Goal: Information Seeking & Learning: Learn about a topic

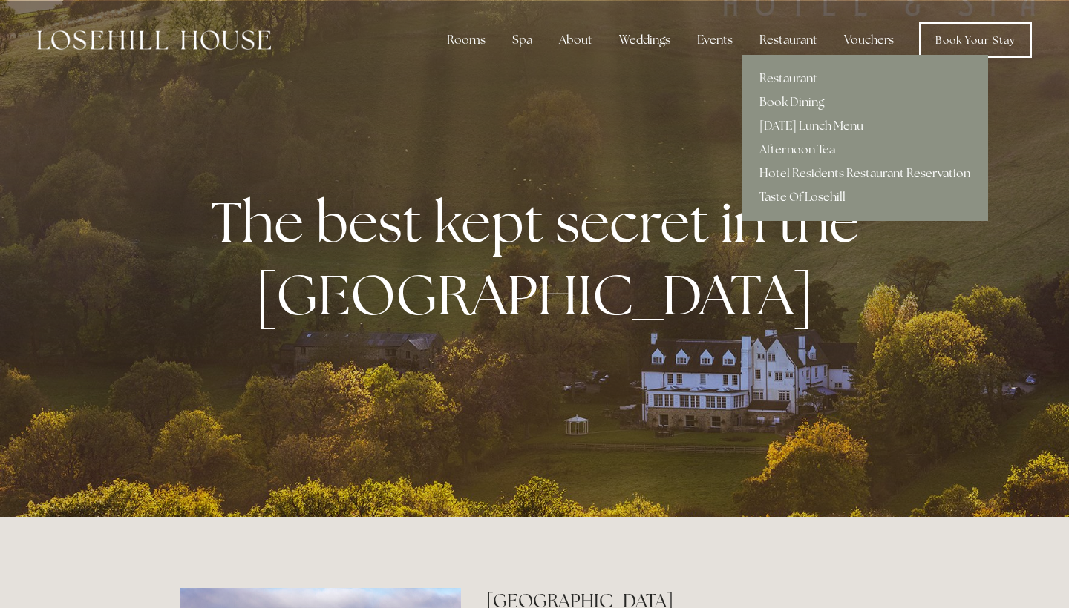
click at [769, 73] on link "Restaurant" at bounding box center [864, 79] width 246 height 24
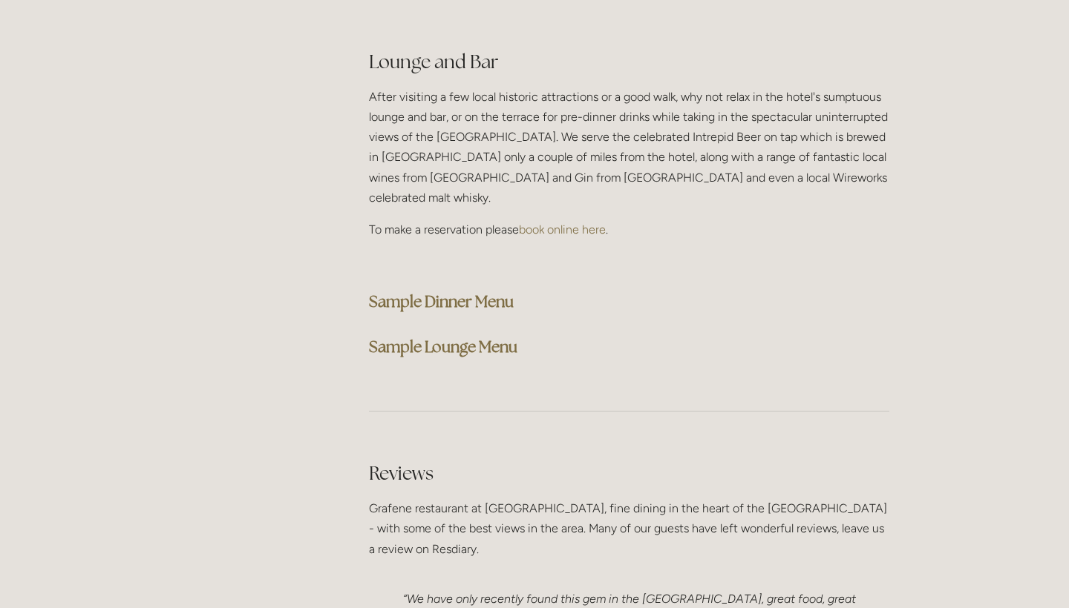
scroll to position [3805, 0]
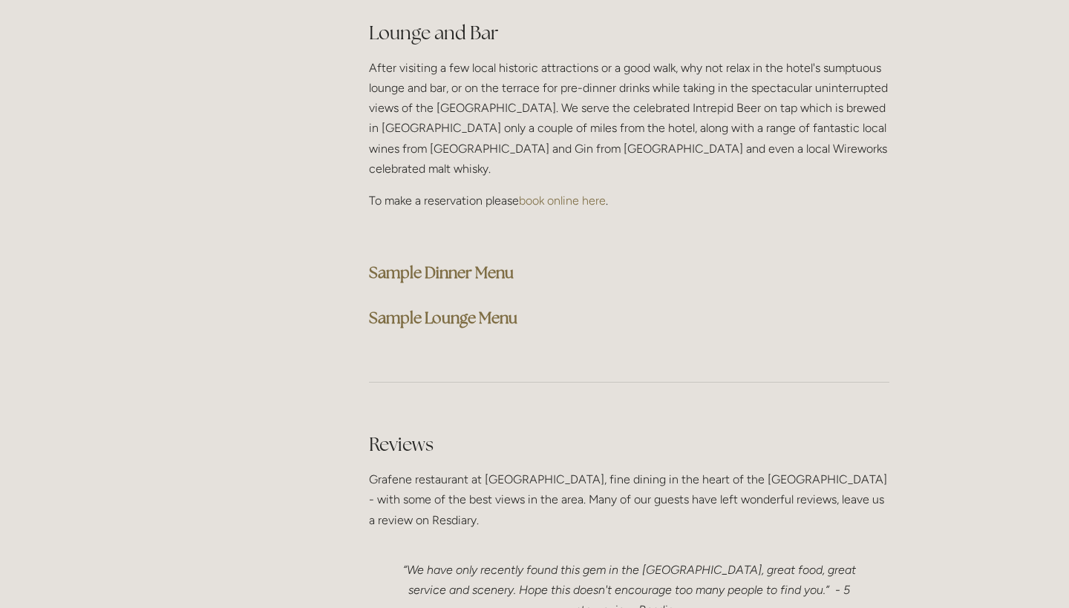
click at [461, 308] on strong "Sample Lounge Menu" at bounding box center [443, 318] width 148 height 20
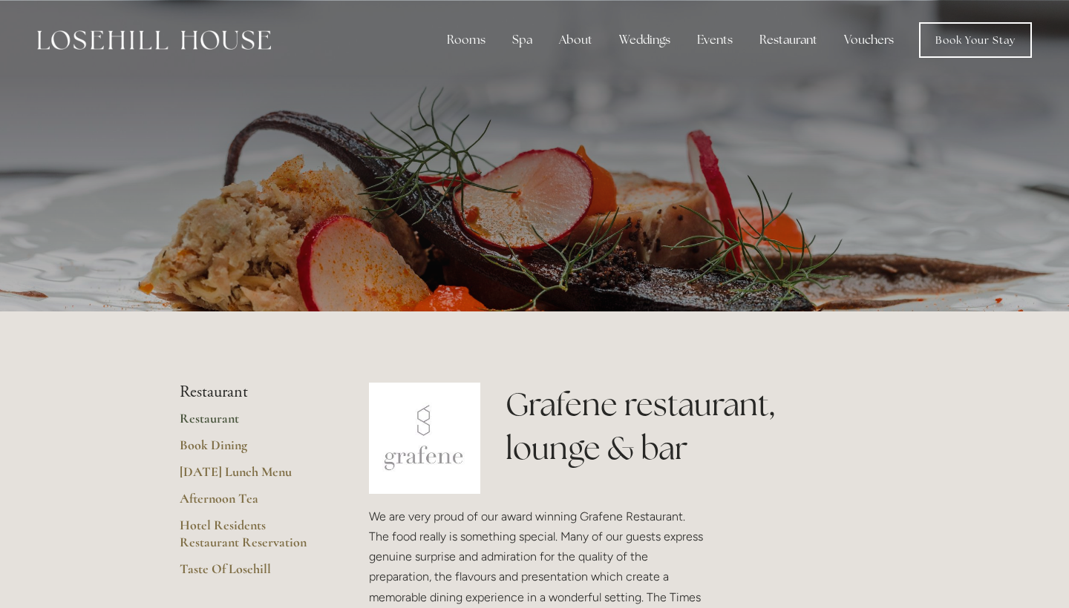
scroll to position [0, 0]
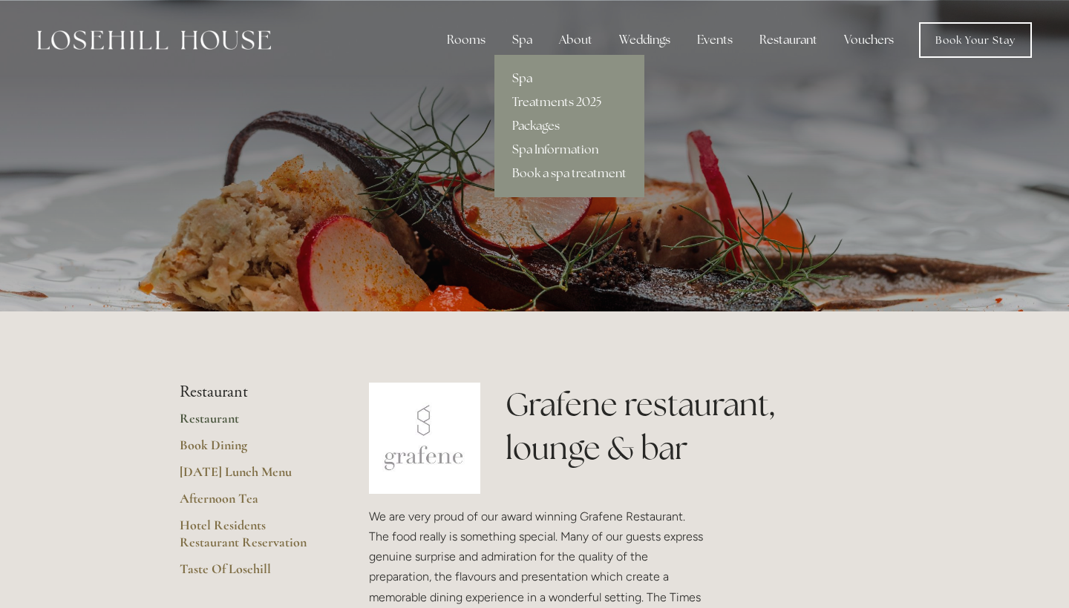
click at [523, 76] on link "Spa" at bounding box center [569, 79] width 150 height 24
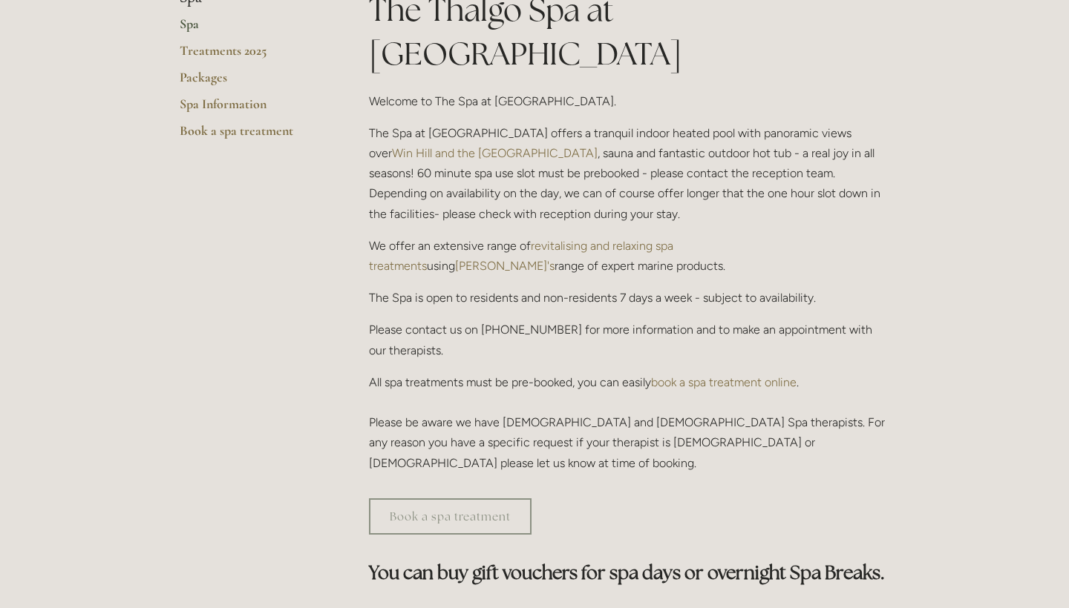
scroll to position [270, 0]
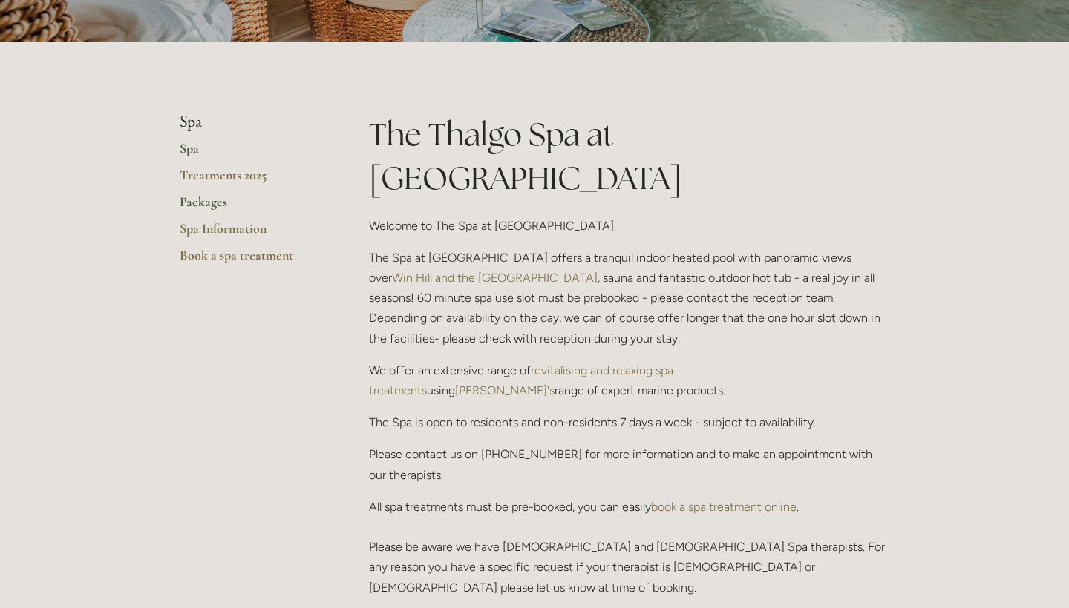
click at [212, 194] on link "Packages" at bounding box center [251, 207] width 142 height 27
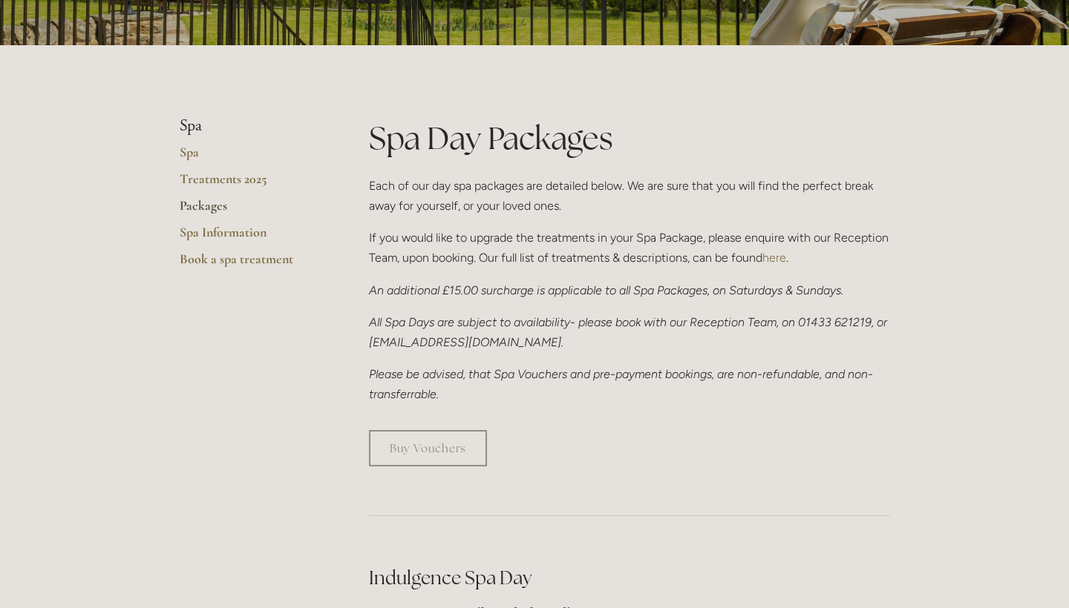
scroll to position [253, 0]
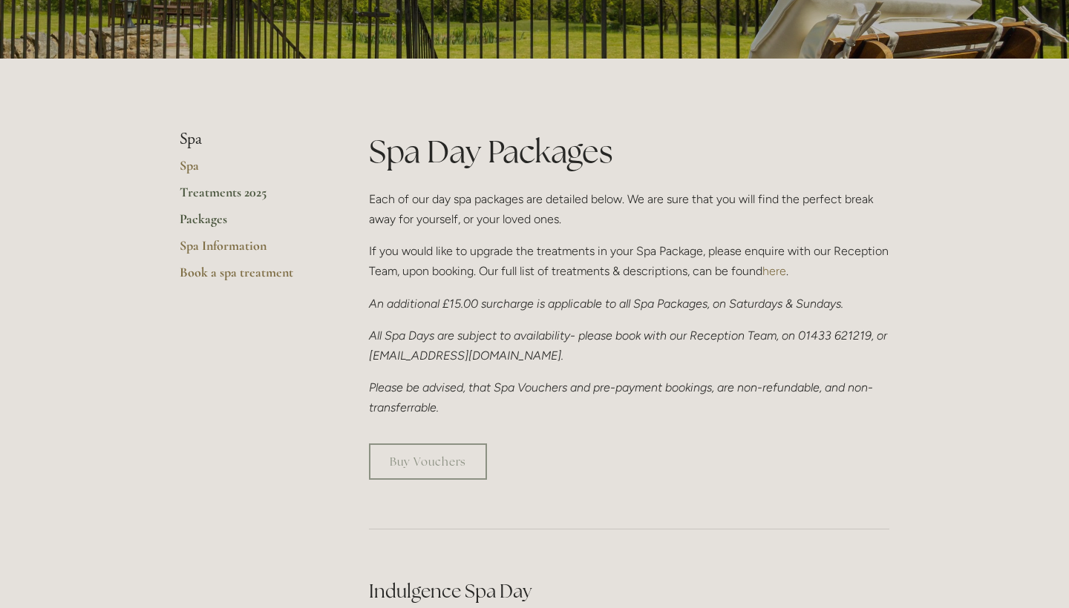
click at [235, 194] on link "Treatments 2025" at bounding box center [251, 197] width 142 height 27
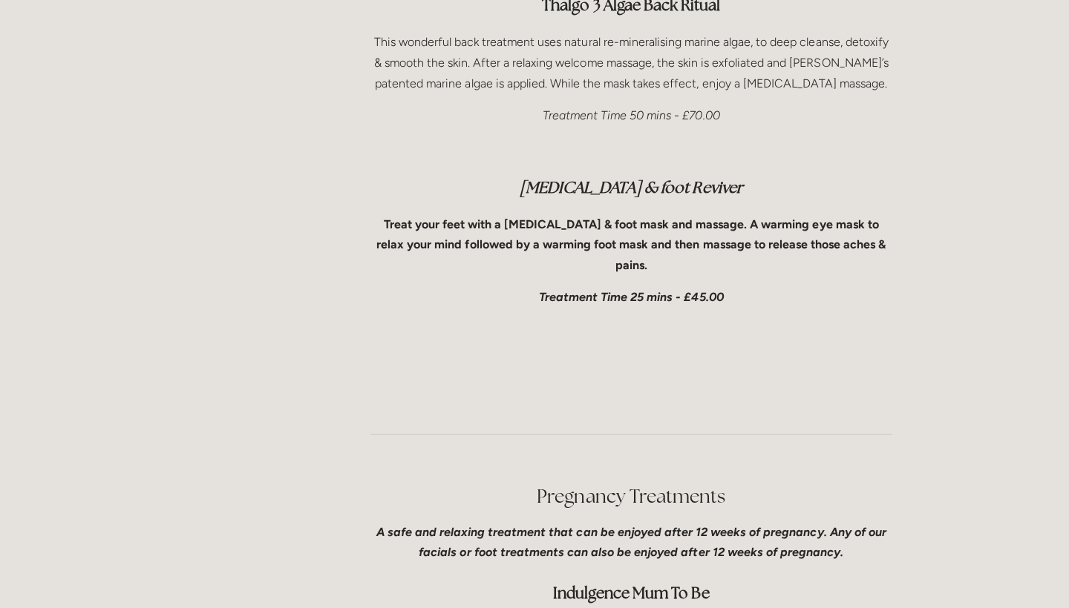
scroll to position [3432, 0]
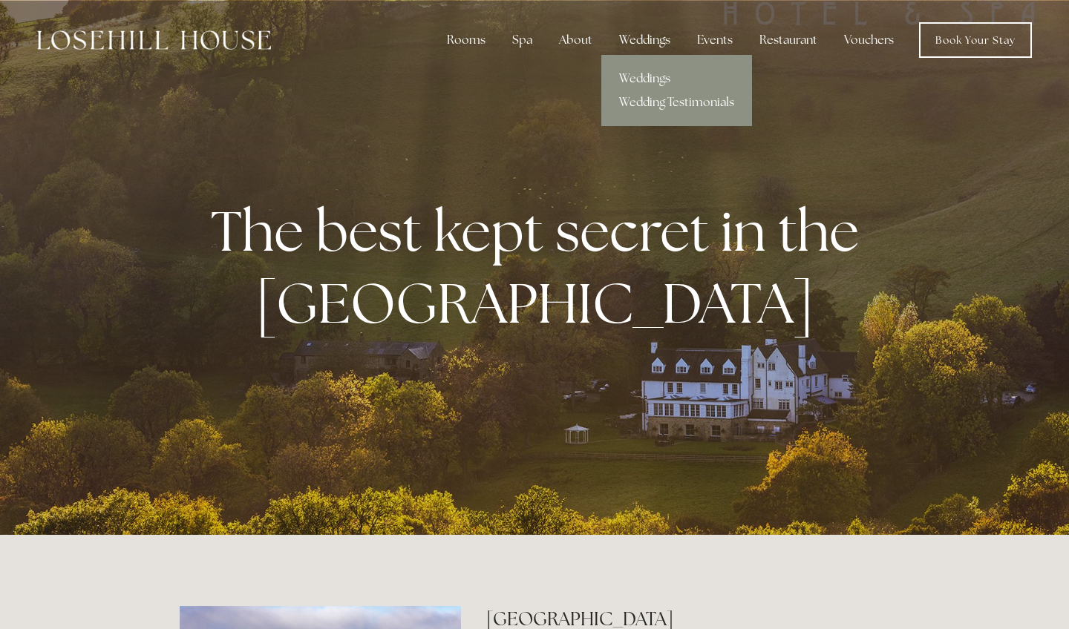
click at [647, 44] on div "Weddings" at bounding box center [644, 40] width 75 height 30
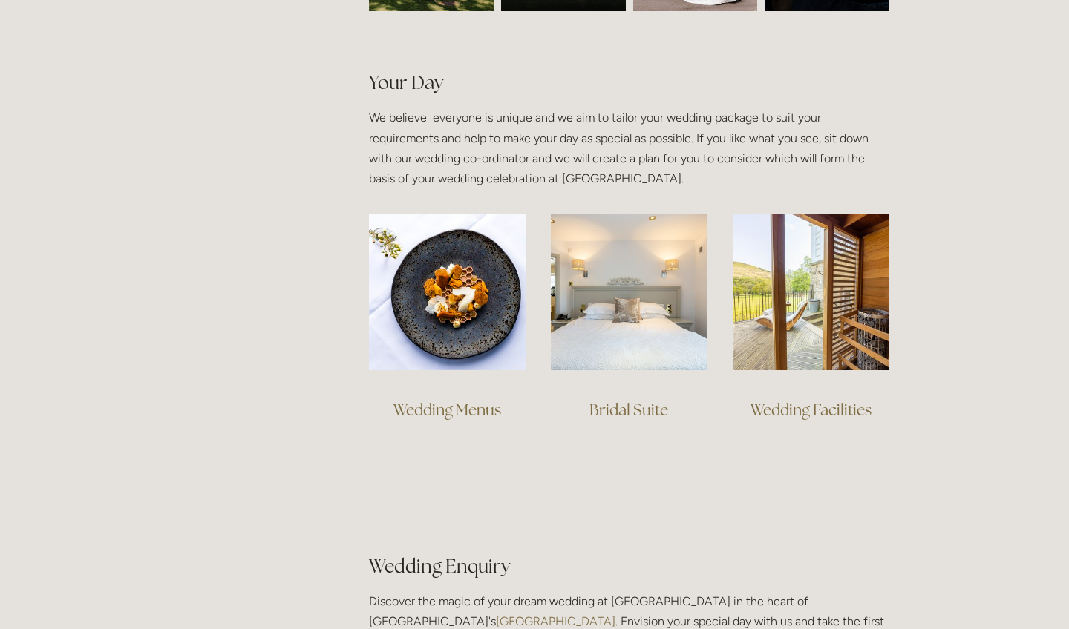
scroll to position [1011, 0]
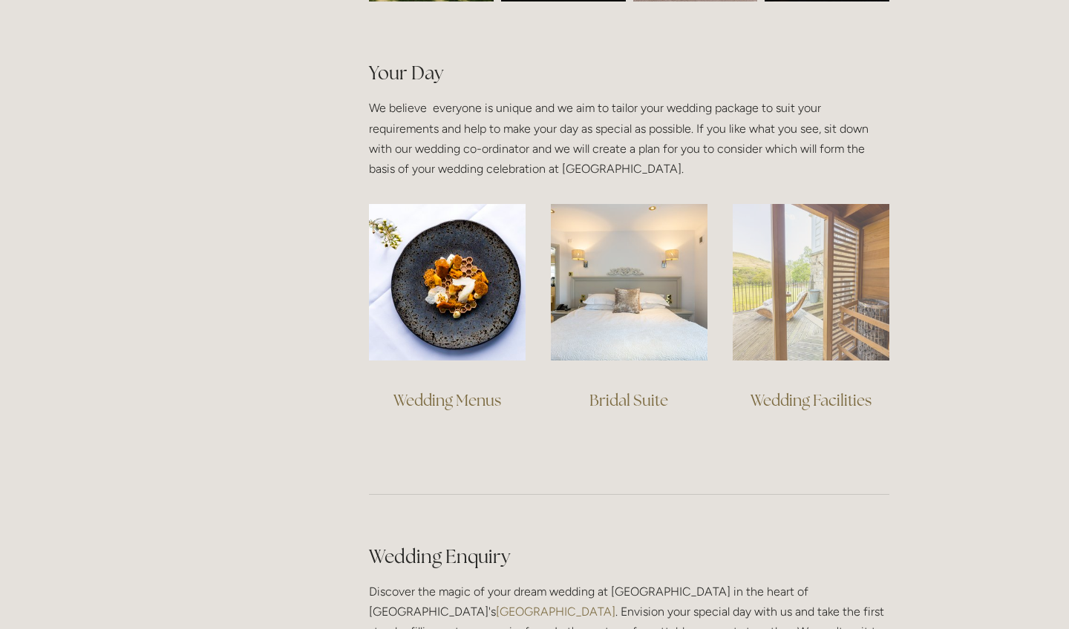
click at [803, 278] on img at bounding box center [810, 282] width 157 height 157
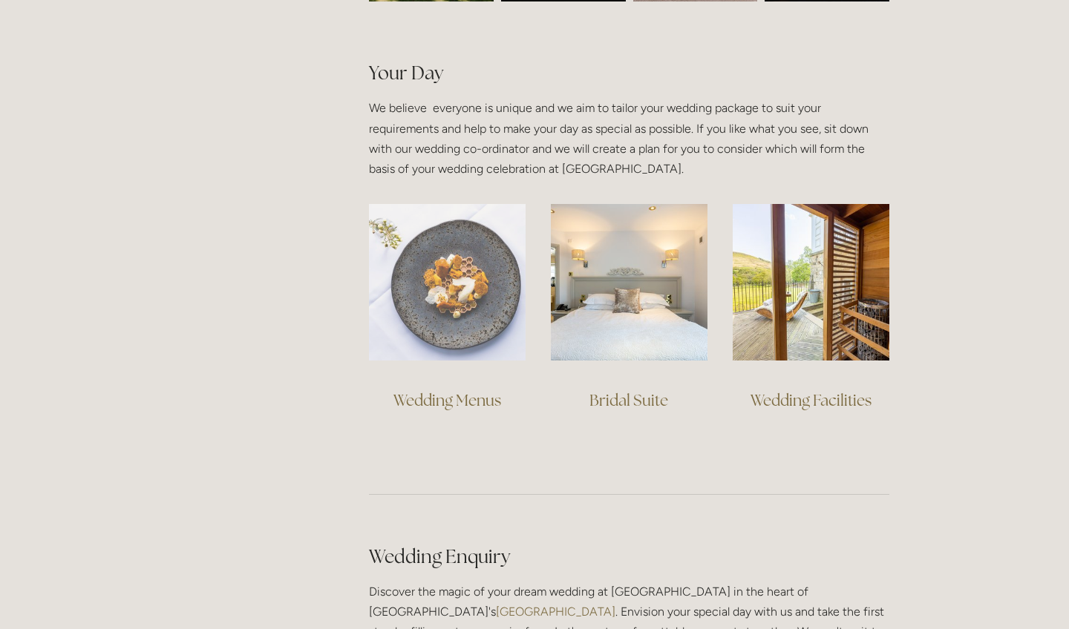
click at [454, 313] on img at bounding box center [447, 282] width 157 height 157
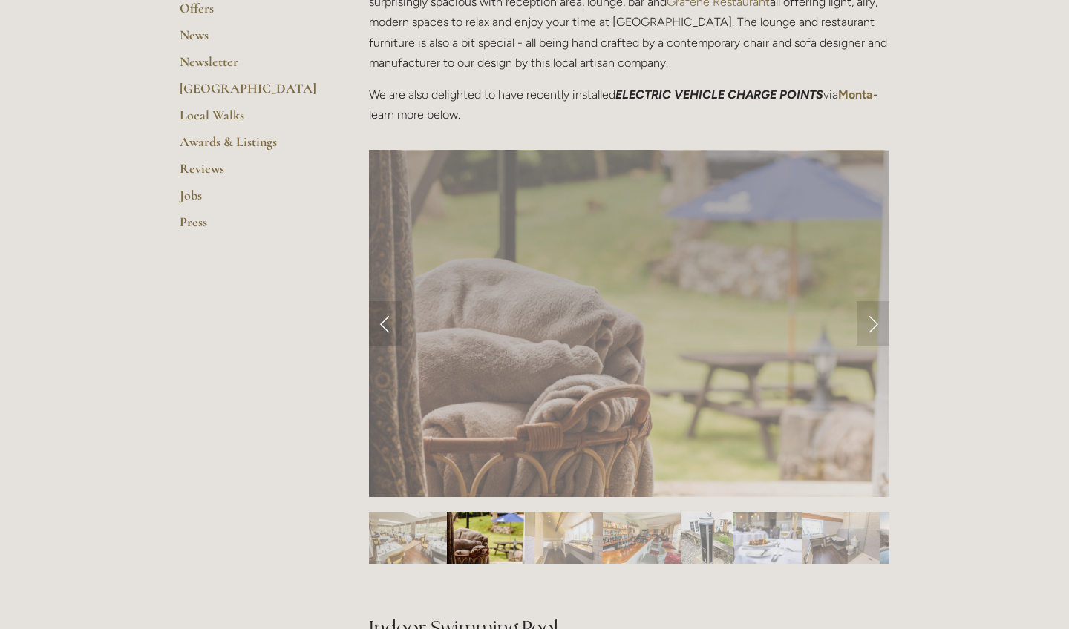
scroll to position [490, 0]
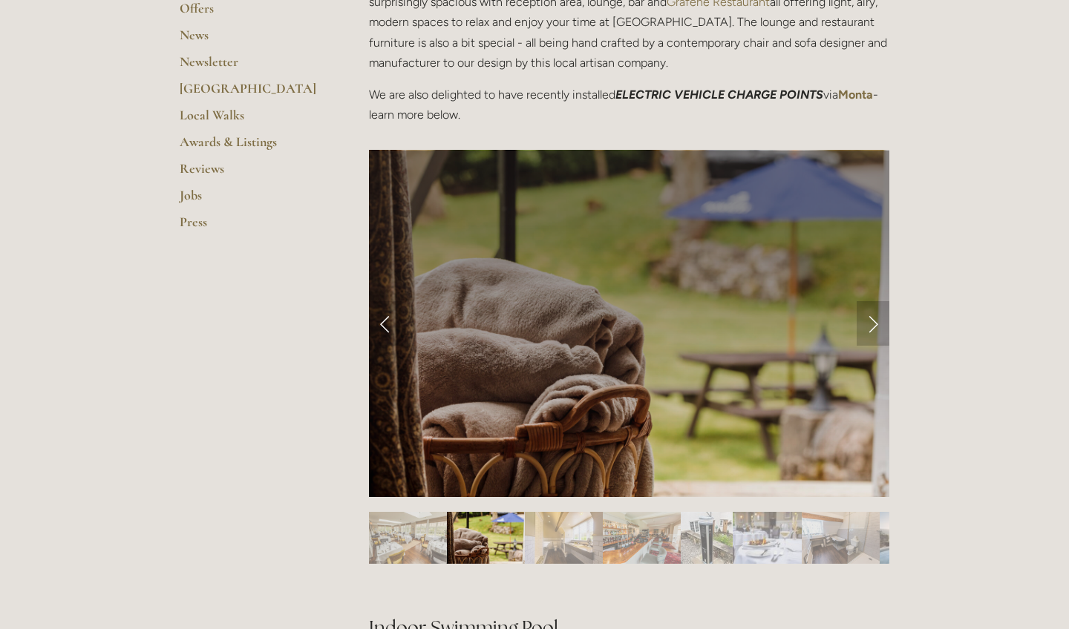
click at [857, 324] on link "Next Slide" at bounding box center [872, 323] width 33 height 45
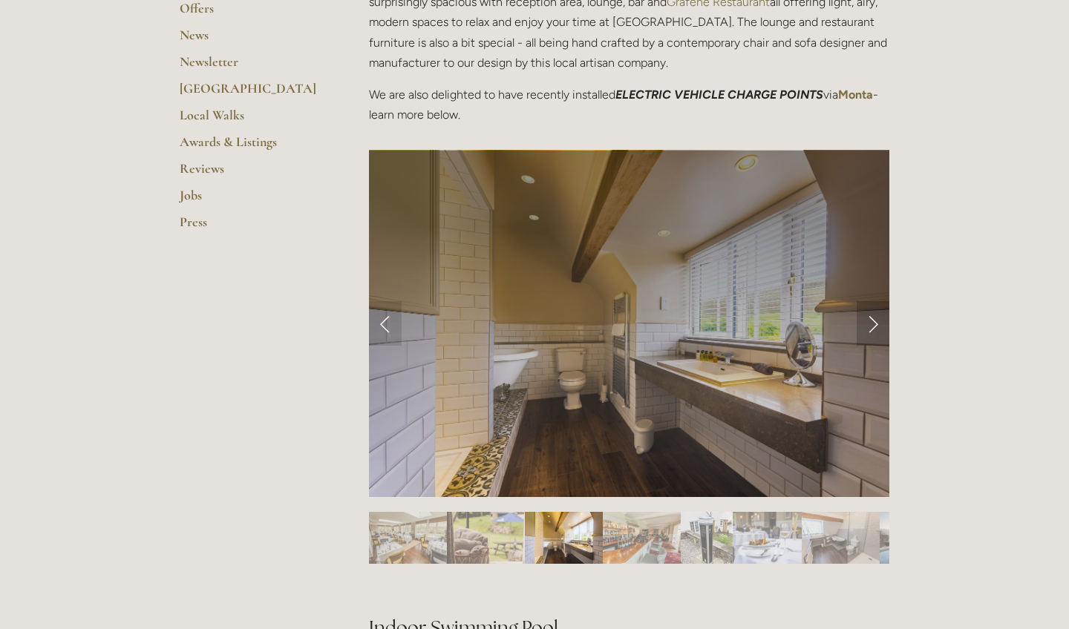
click at [862, 324] on link "Next Slide" at bounding box center [872, 323] width 33 height 45
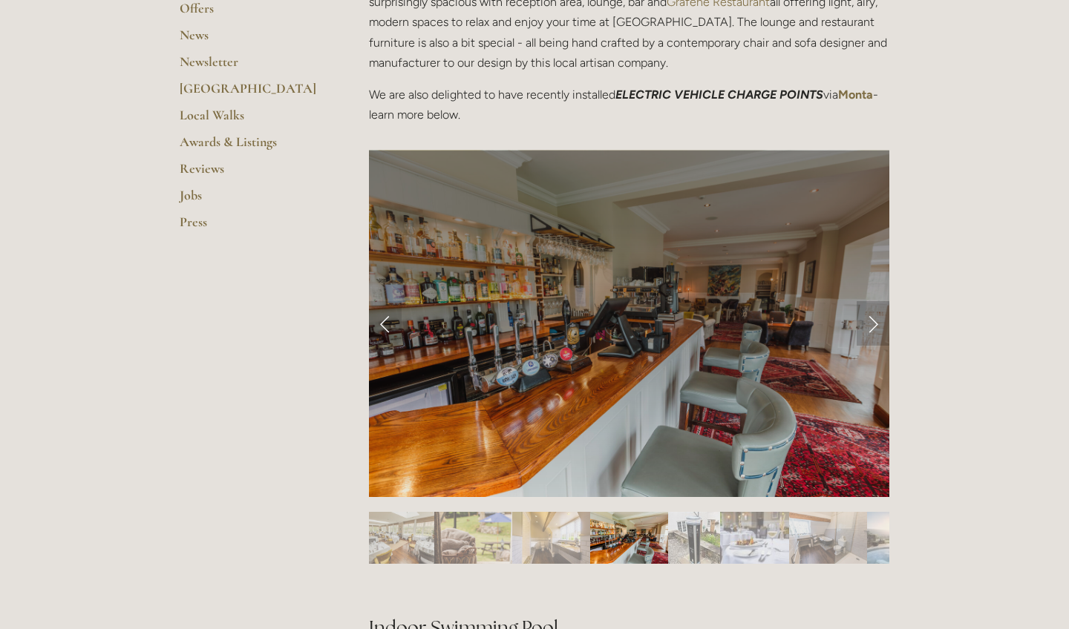
click at [867, 324] on link "Next Slide" at bounding box center [872, 323] width 33 height 45
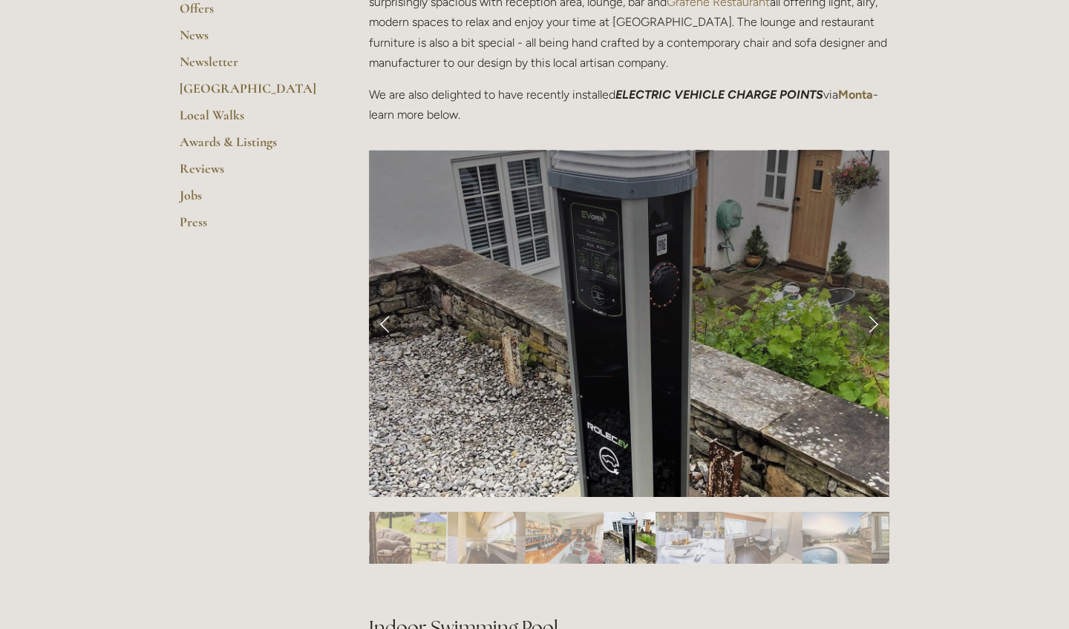
click at [867, 324] on link "Next Slide" at bounding box center [872, 323] width 33 height 45
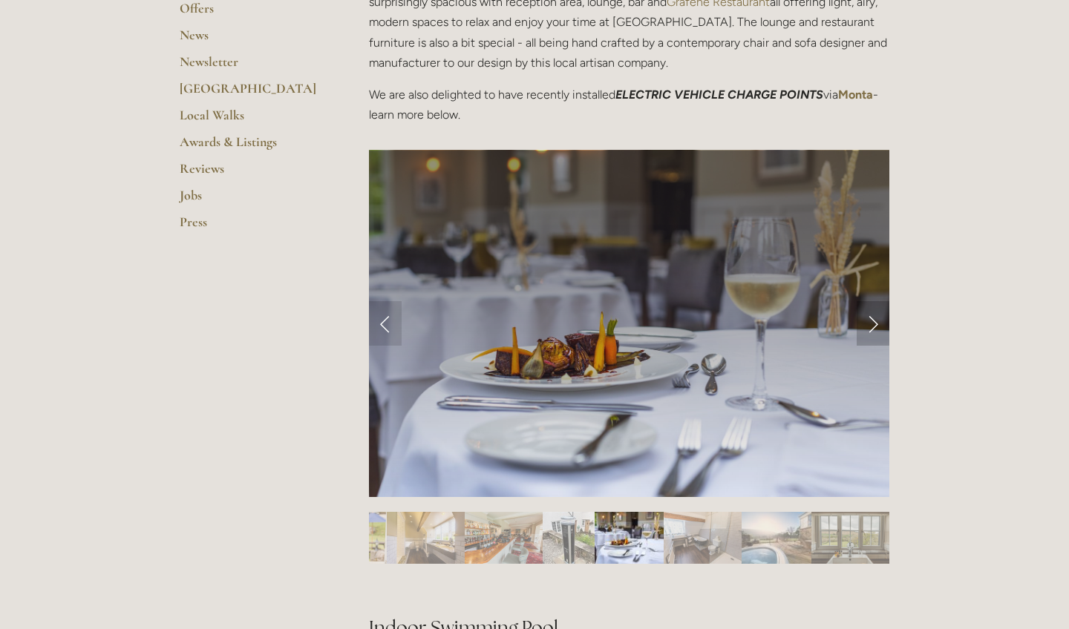
click at [867, 324] on link "Next Slide" at bounding box center [872, 323] width 33 height 45
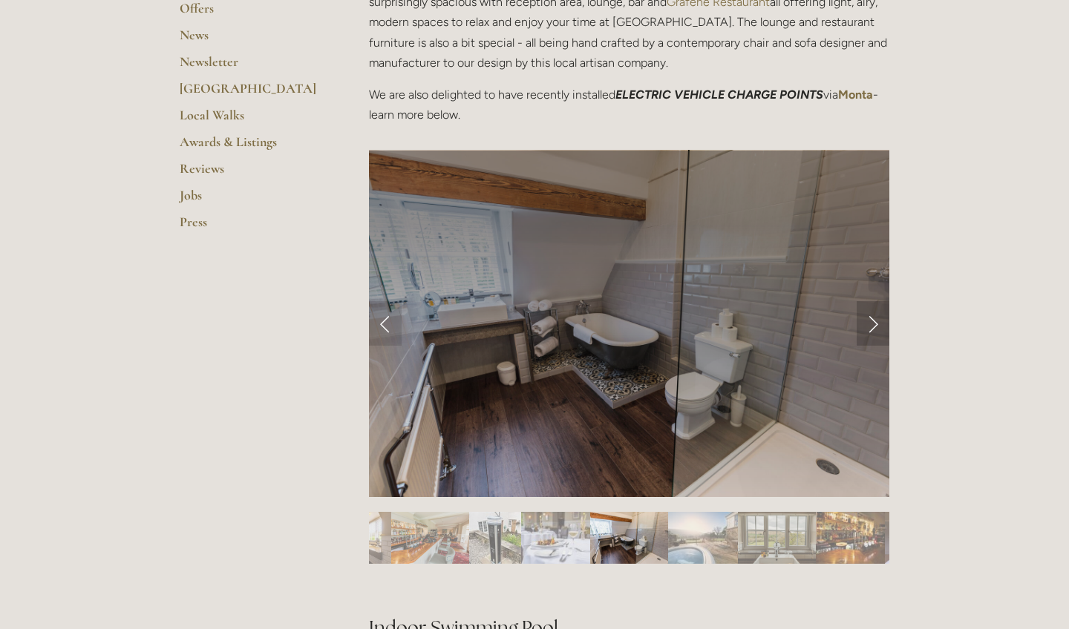
click at [867, 324] on link "Next Slide" at bounding box center [872, 323] width 33 height 45
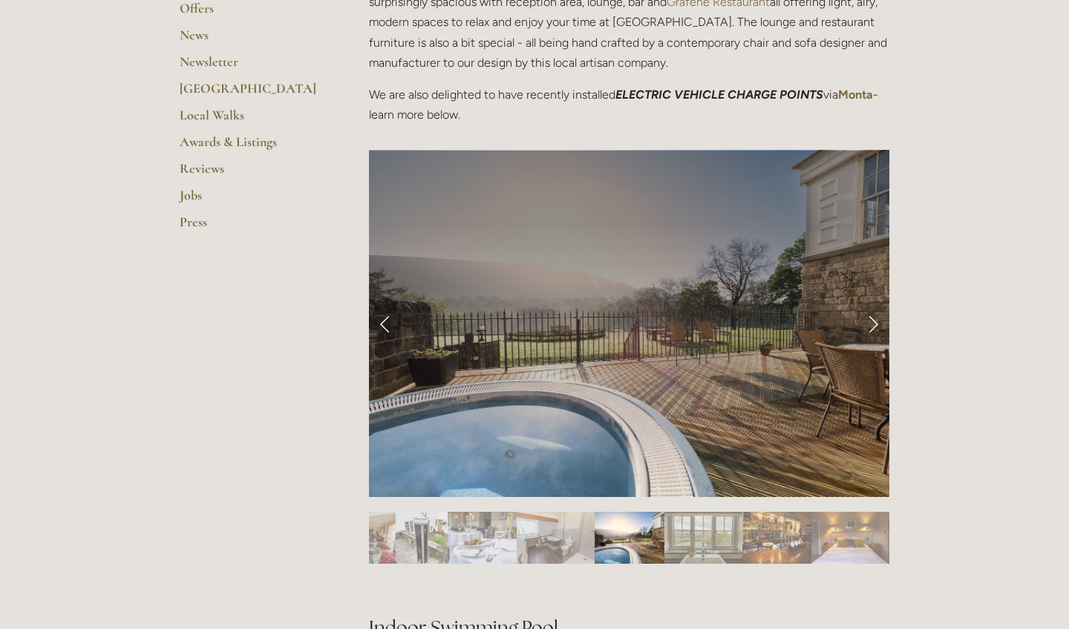
click at [867, 324] on link "Next Slide" at bounding box center [872, 323] width 33 height 45
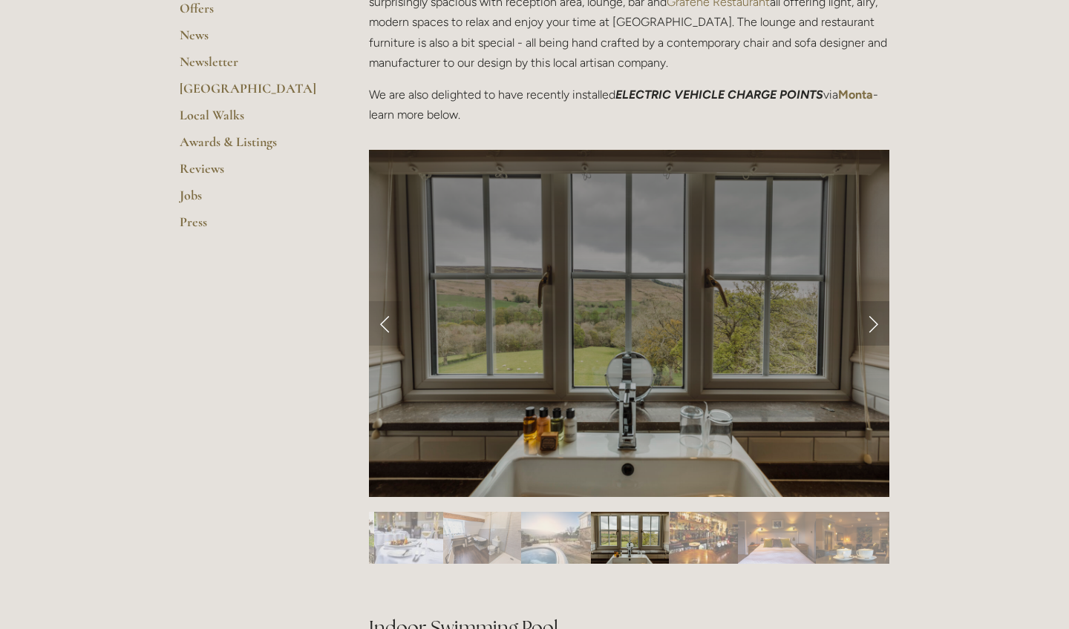
click at [867, 324] on link "Next Slide" at bounding box center [872, 323] width 33 height 45
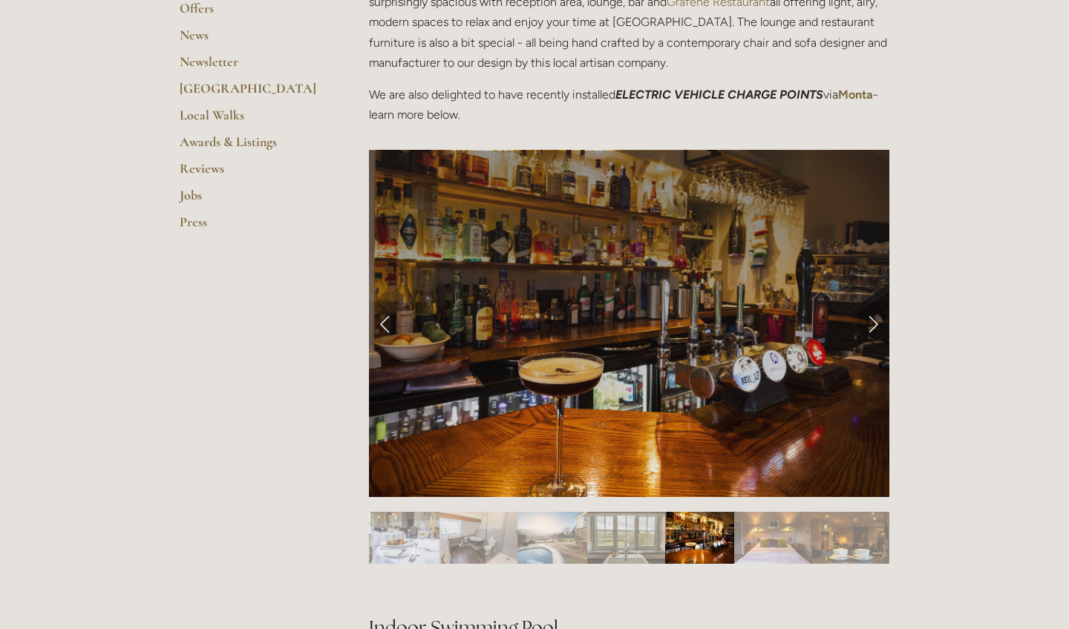
click at [867, 324] on link "Next Slide" at bounding box center [872, 323] width 33 height 45
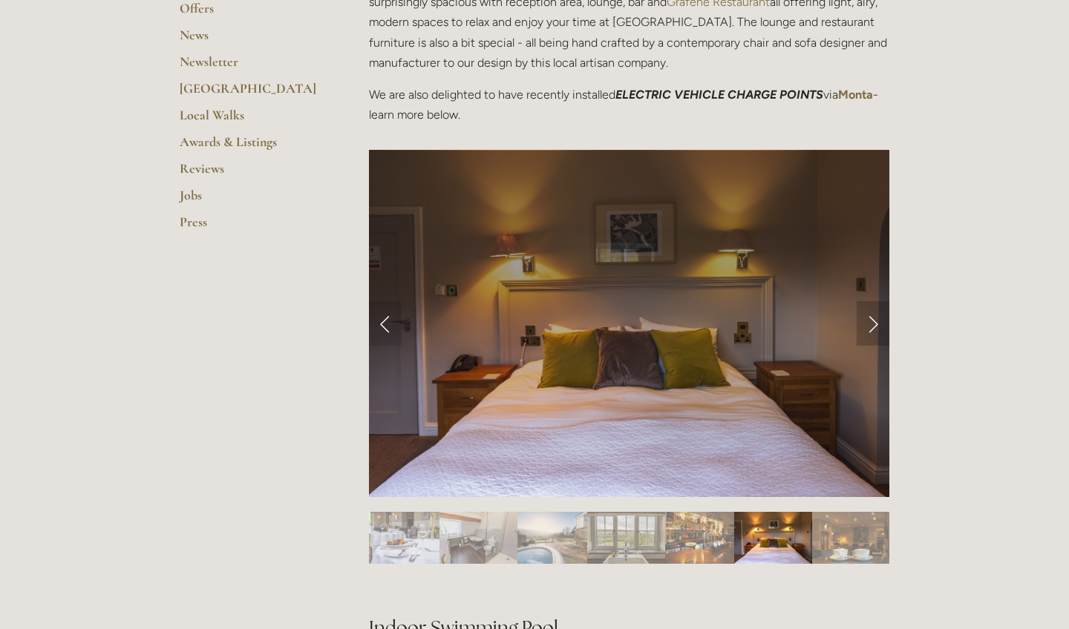
click at [867, 324] on link "Next Slide" at bounding box center [872, 323] width 33 height 45
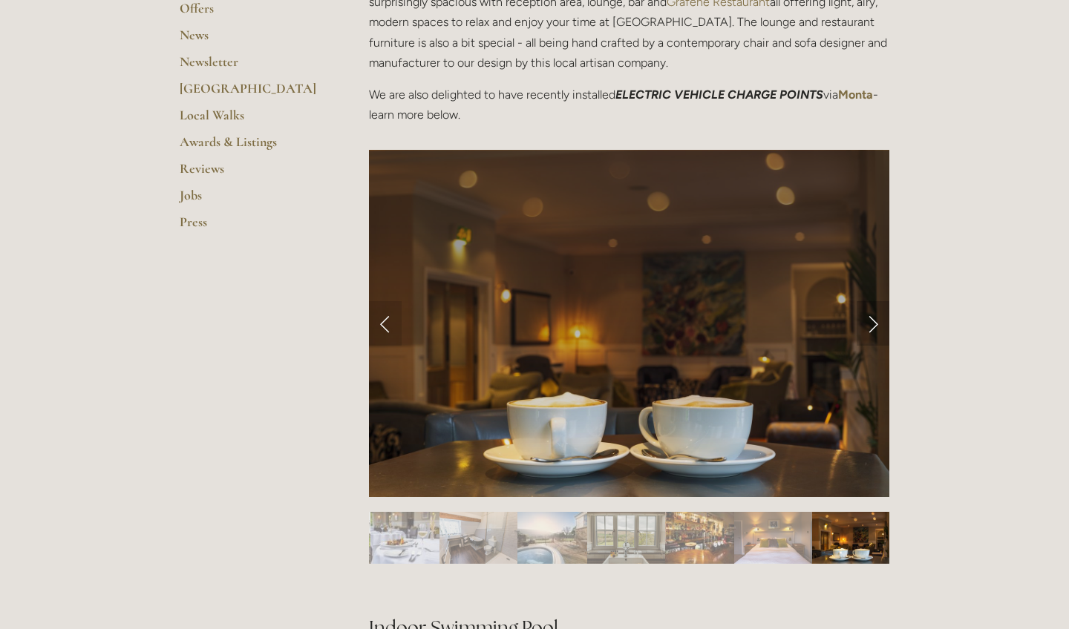
click at [867, 324] on link "Next Slide" at bounding box center [872, 323] width 33 height 45
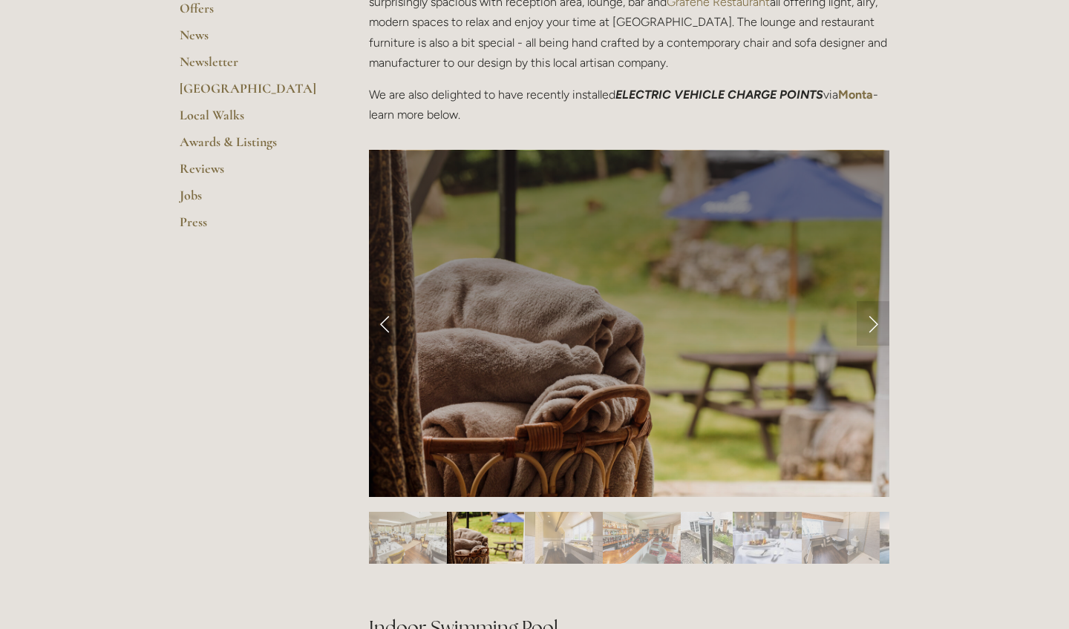
click at [382, 329] on link "Previous Slide" at bounding box center [385, 323] width 33 height 45
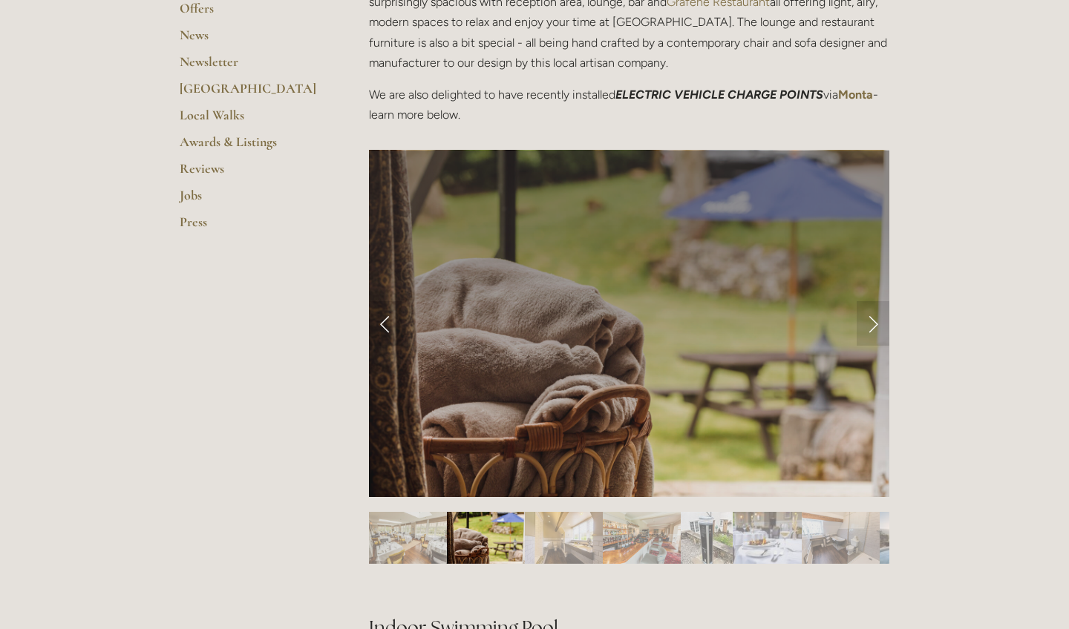
click at [421, 525] on img "Slide 1" at bounding box center [408, 538] width 78 height 52
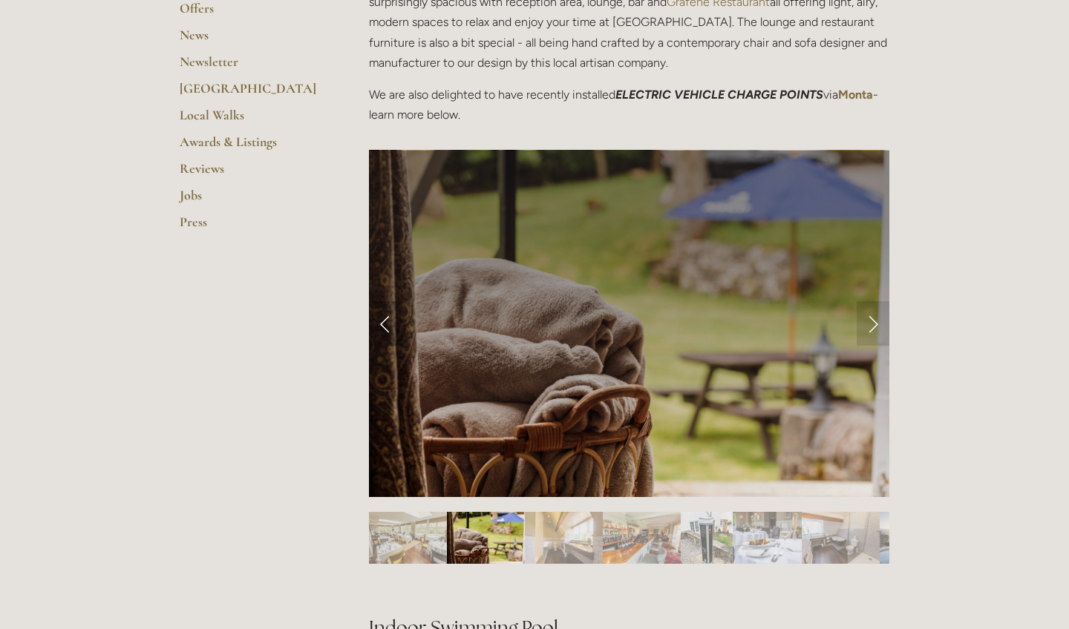
click at [381, 326] on link "Previous Slide" at bounding box center [385, 323] width 33 height 45
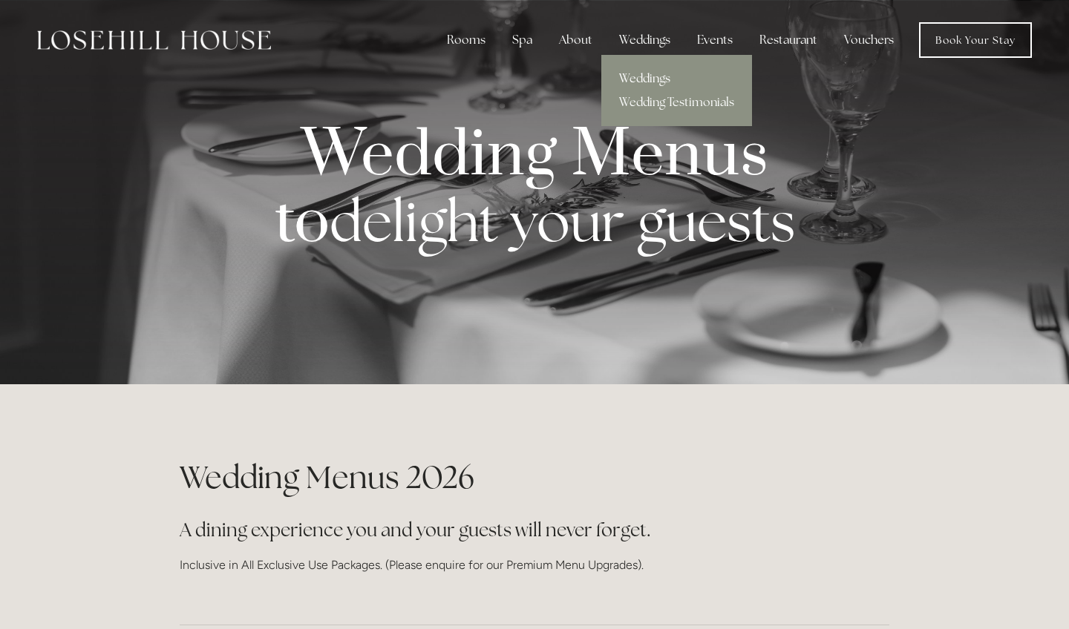
click at [640, 73] on link "Weddings" at bounding box center [676, 79] width 151 height 24
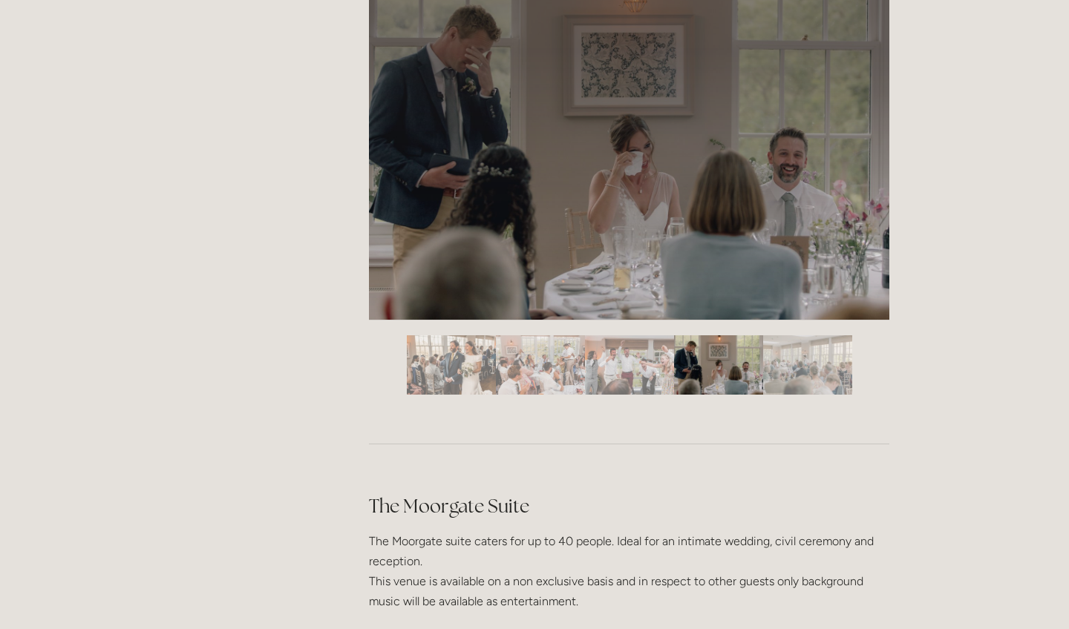
scroll to position [2441, 0]
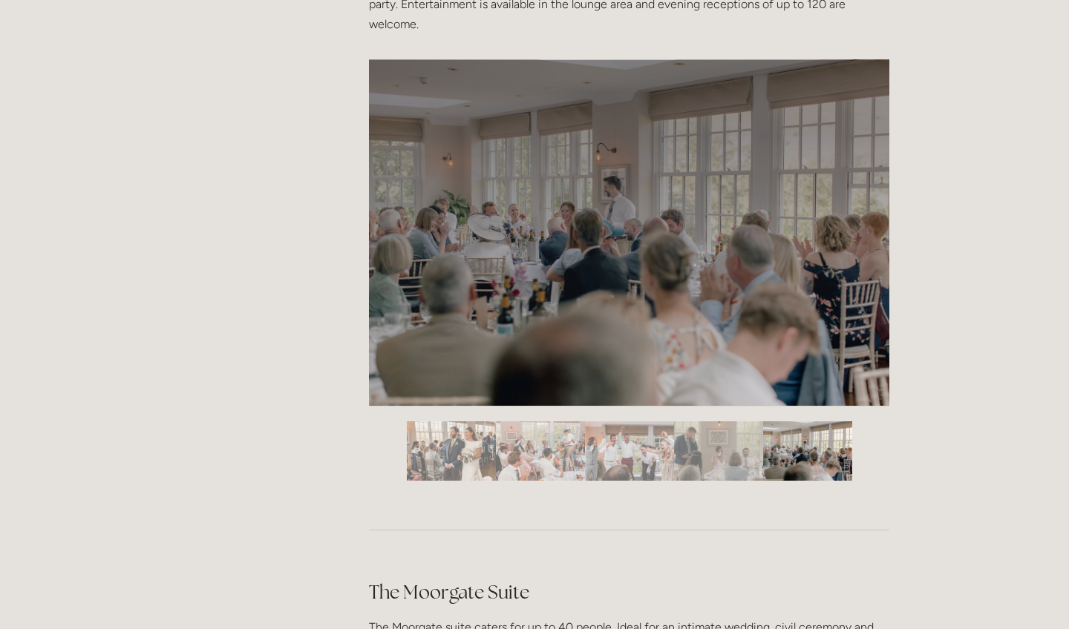
click at [787, 439] on img "Slide 5" at bounding box center [807, 450] width 89 height 59
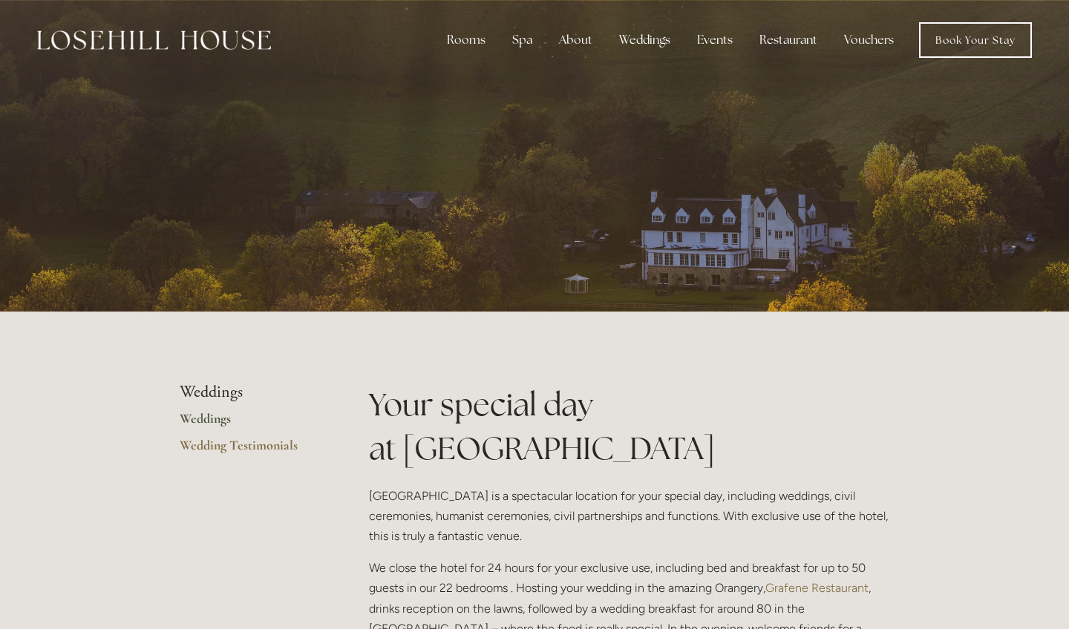
scroll to position [0, 0]
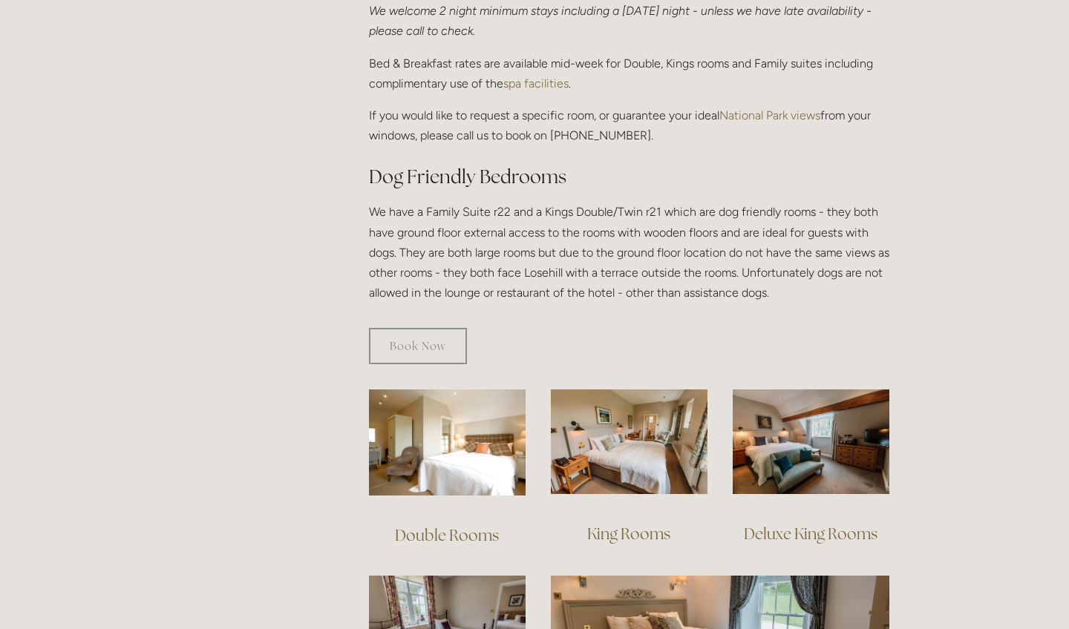
scroll to position [922, 0]
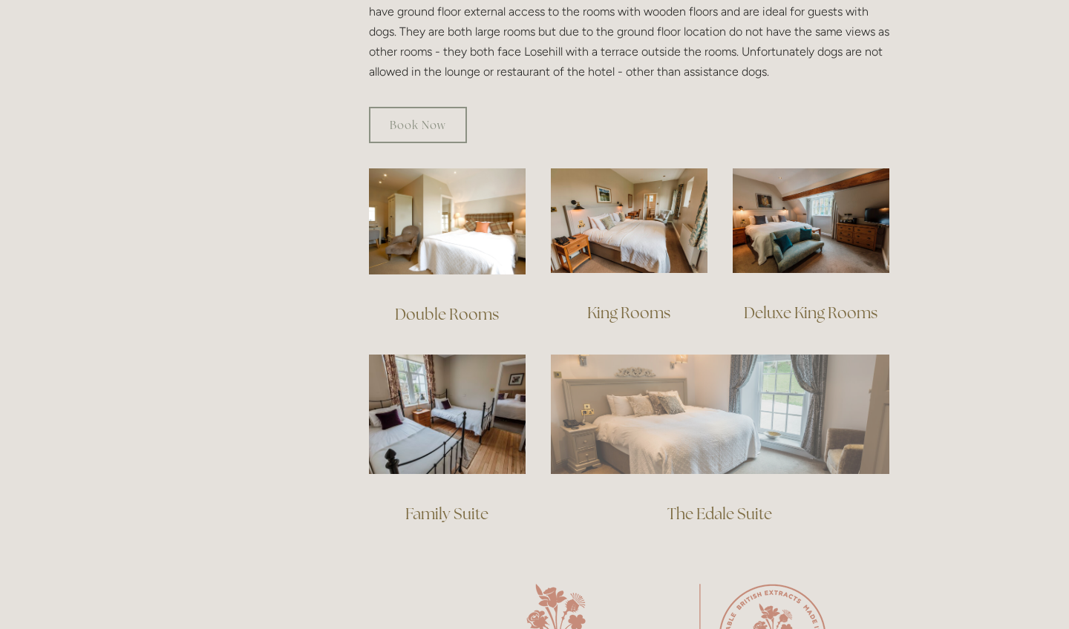
click at [758, 402] on img at bounding box center [720, 414] width 338 height 119
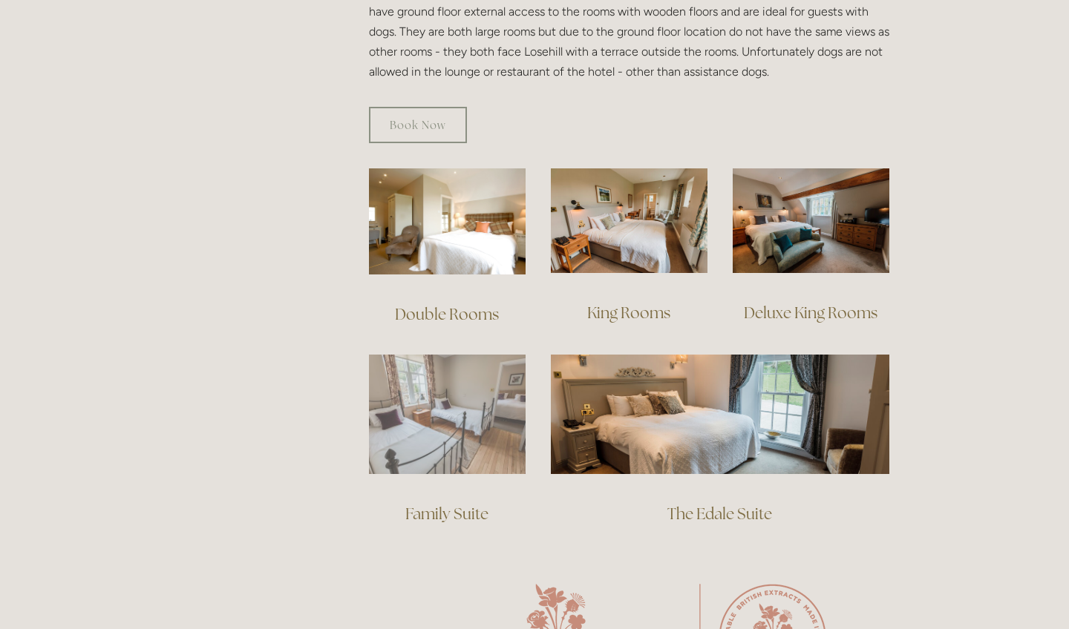
click at [433, 373] on img at bounding box center [447, 414] width 157 height 119
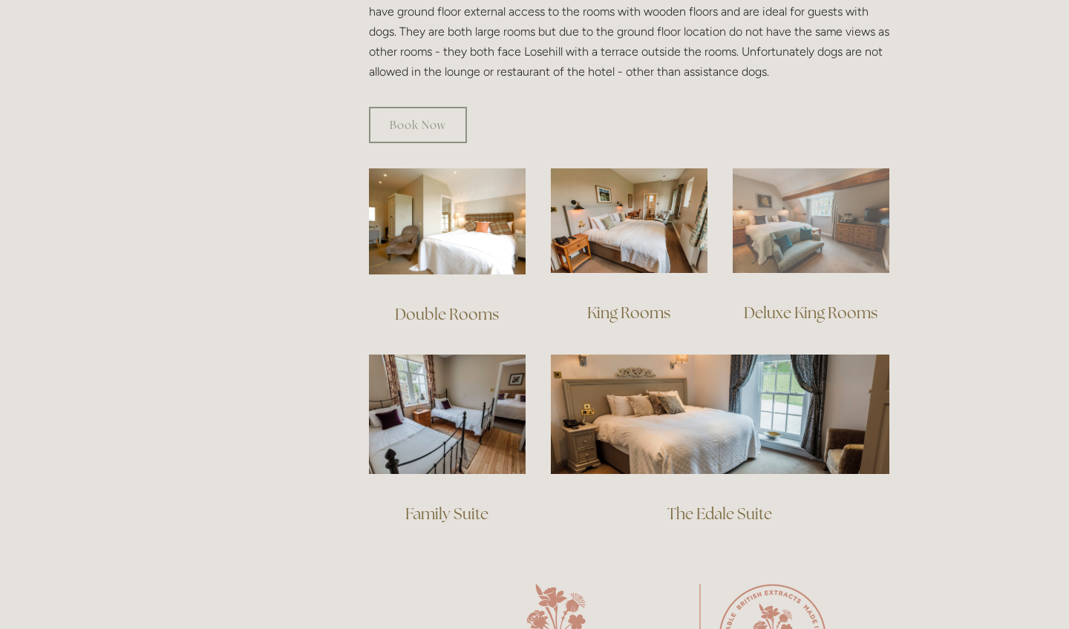
click at [788, 224] on img at bounding box center [810, 220] width 157 height 105
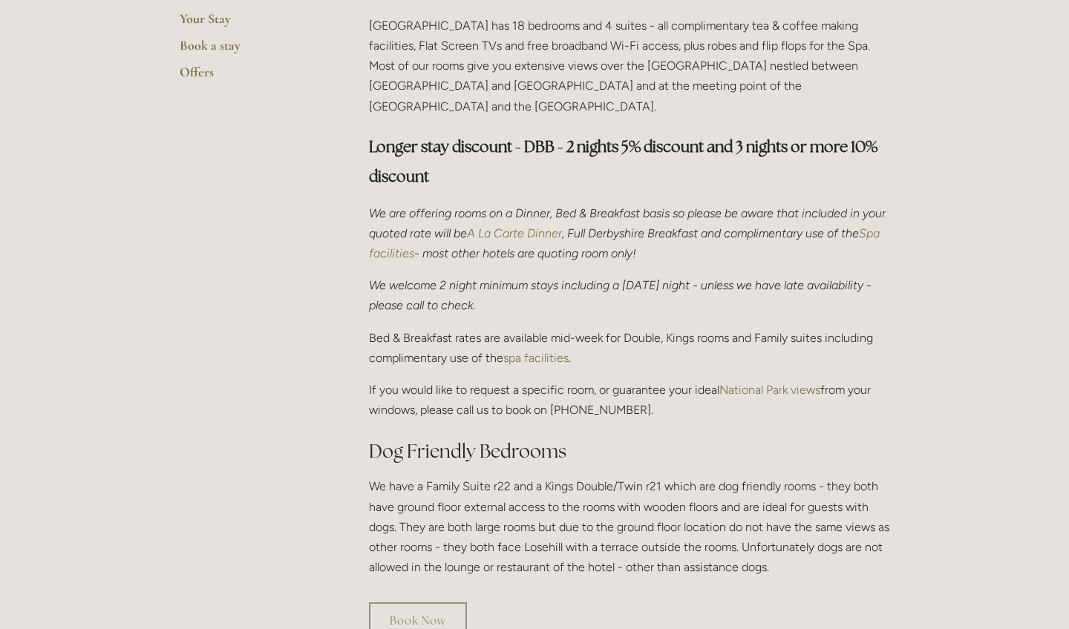
scroll to position [426, 0]
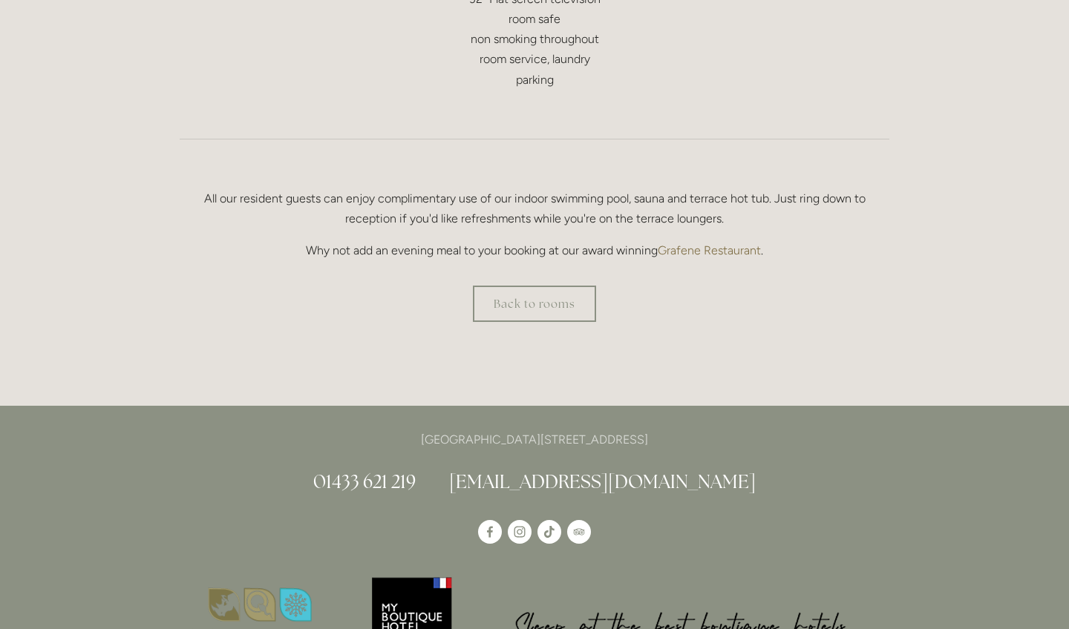
scroll to position [1037, 0]
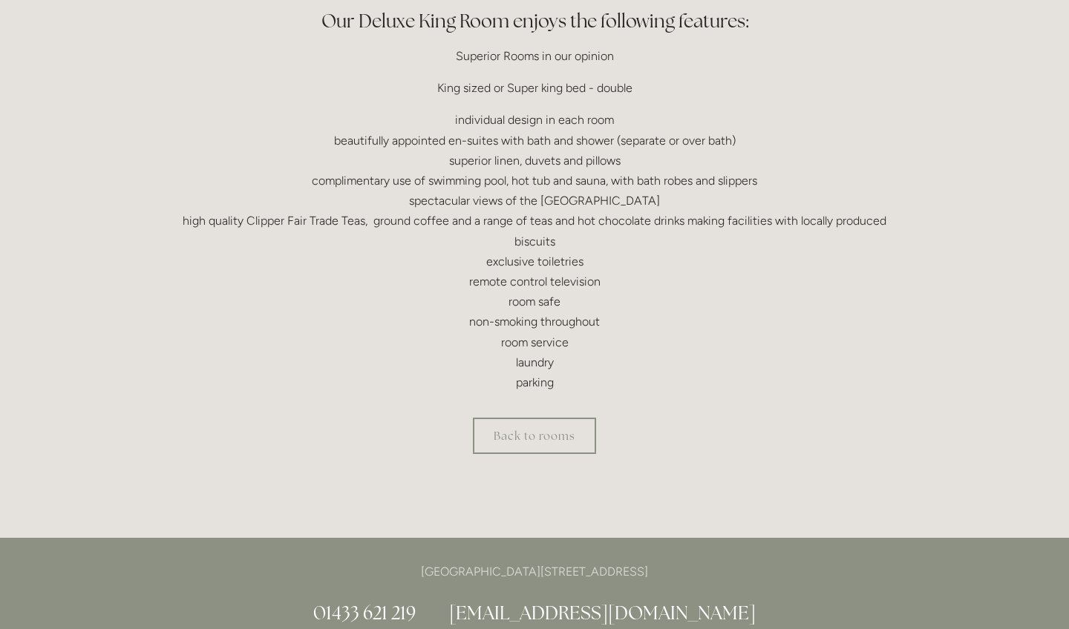
scroll to position [703, 0]
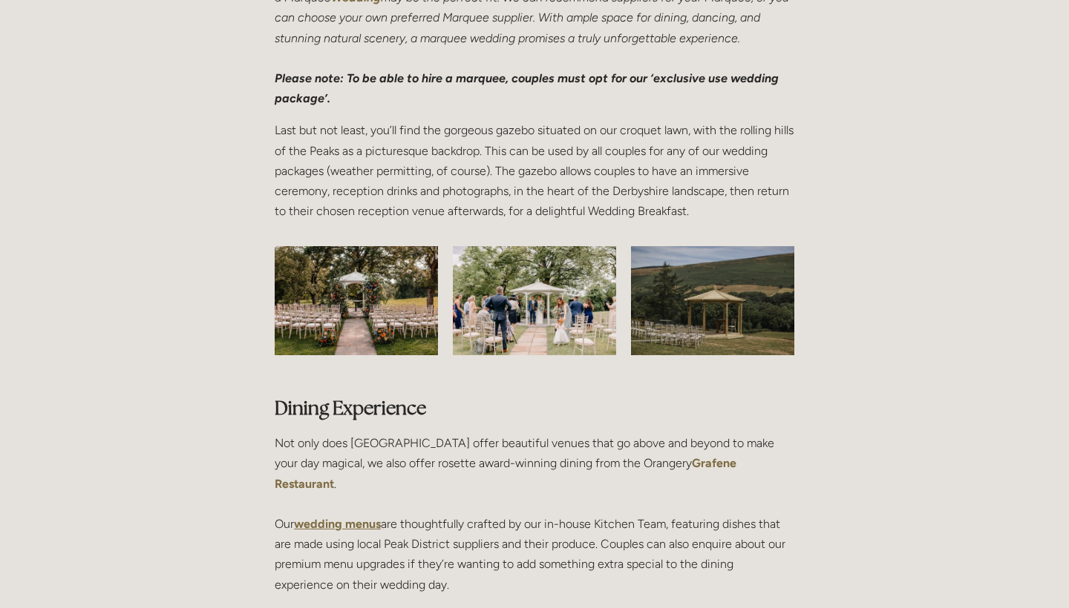
scroll to position [2631, 0]
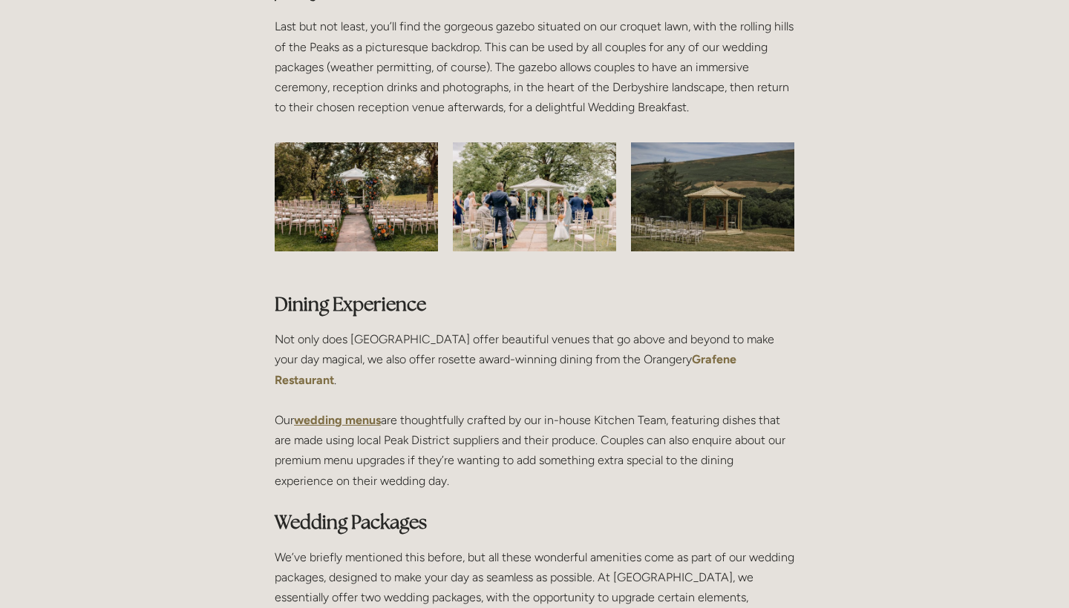
click at [354, 413] on strong "wedding menus" at bounding box center [337, 420] width 87 height 14
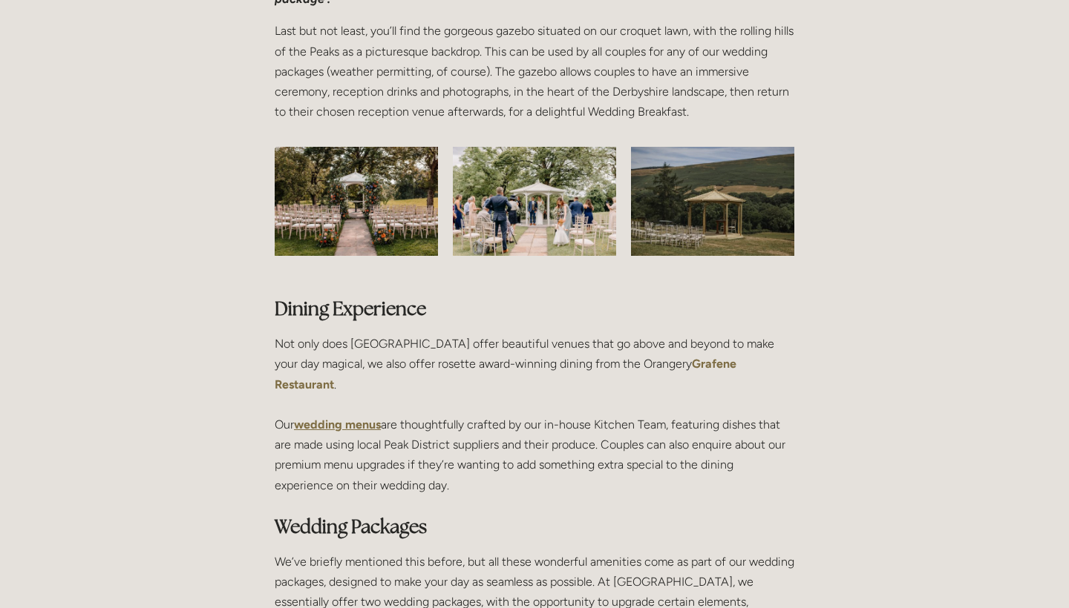
scroll to position [2602, 0]
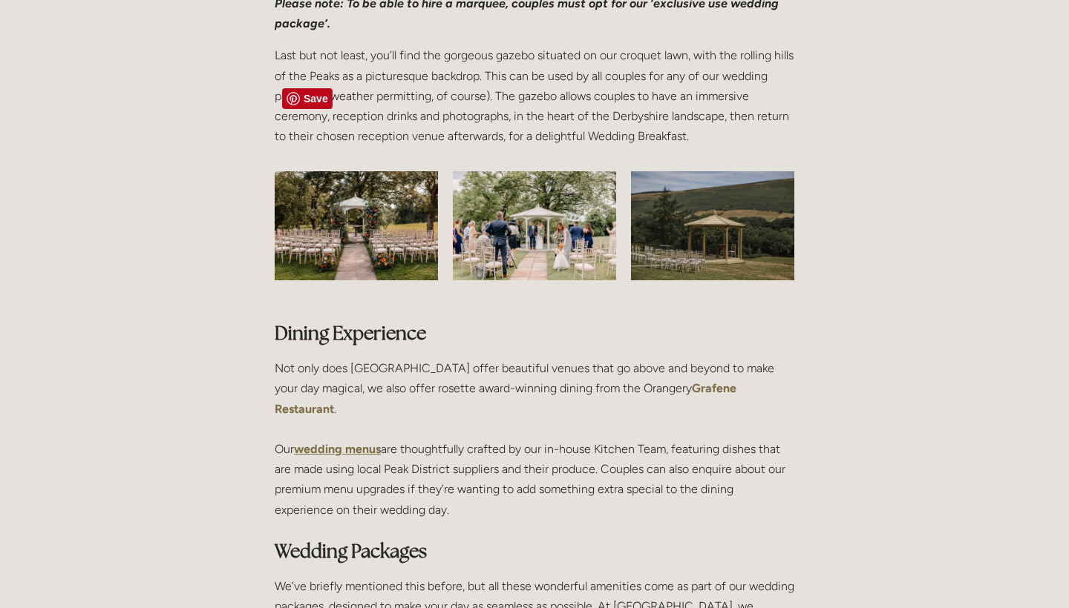
click at [354, 171] on img at bounding box center [356, 225] width 163 height 109
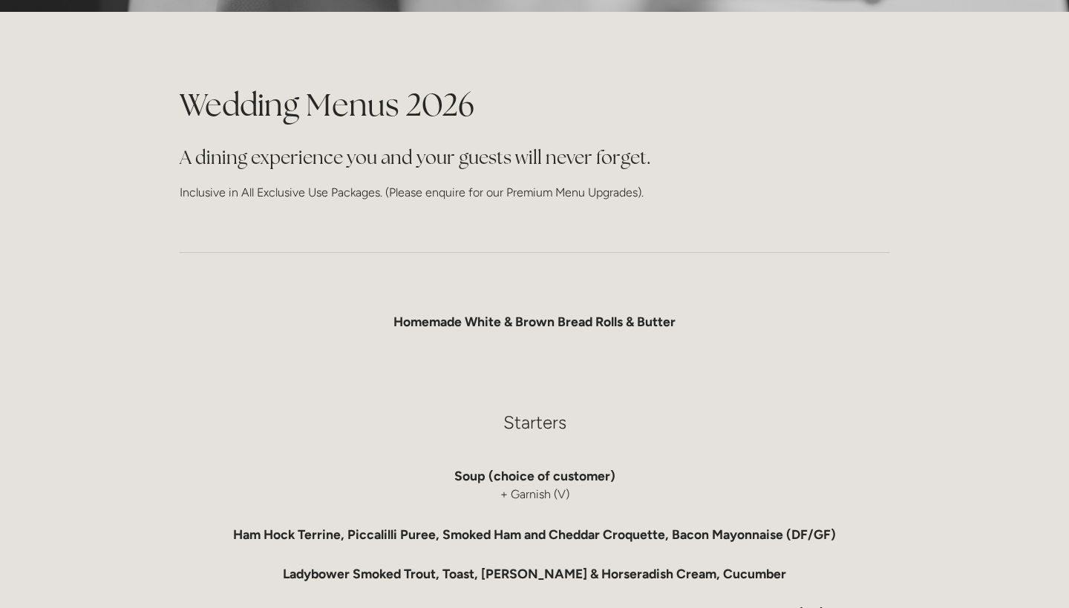
scroll to position [505, 0]
